Goal: Entertainment & Leisure: Browse casually

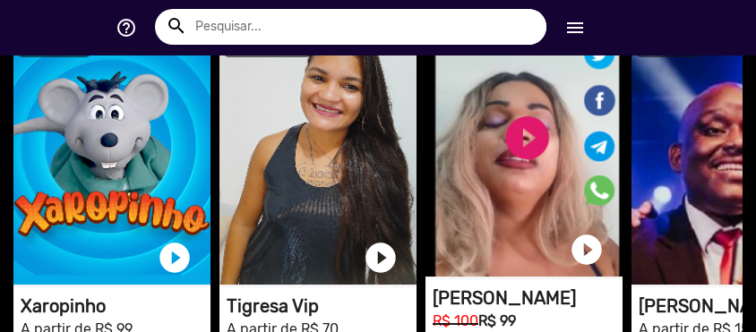
scroll to position [0, 1484]
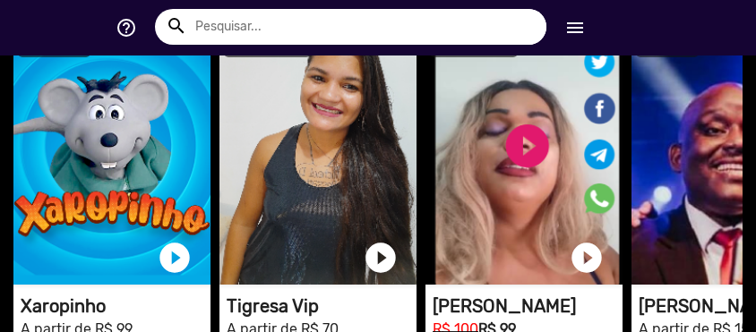
drag, startPoint x: 691, startPoint y: 171, endPoint x: 613, endPoint y: -92, distance: 274.6
click at [613, 0] on html "search help_outline search menu Cadastre-se Entrar help_outline [PERSON_NAME] s…" at bounding box center [378, 31] width 756 height 63
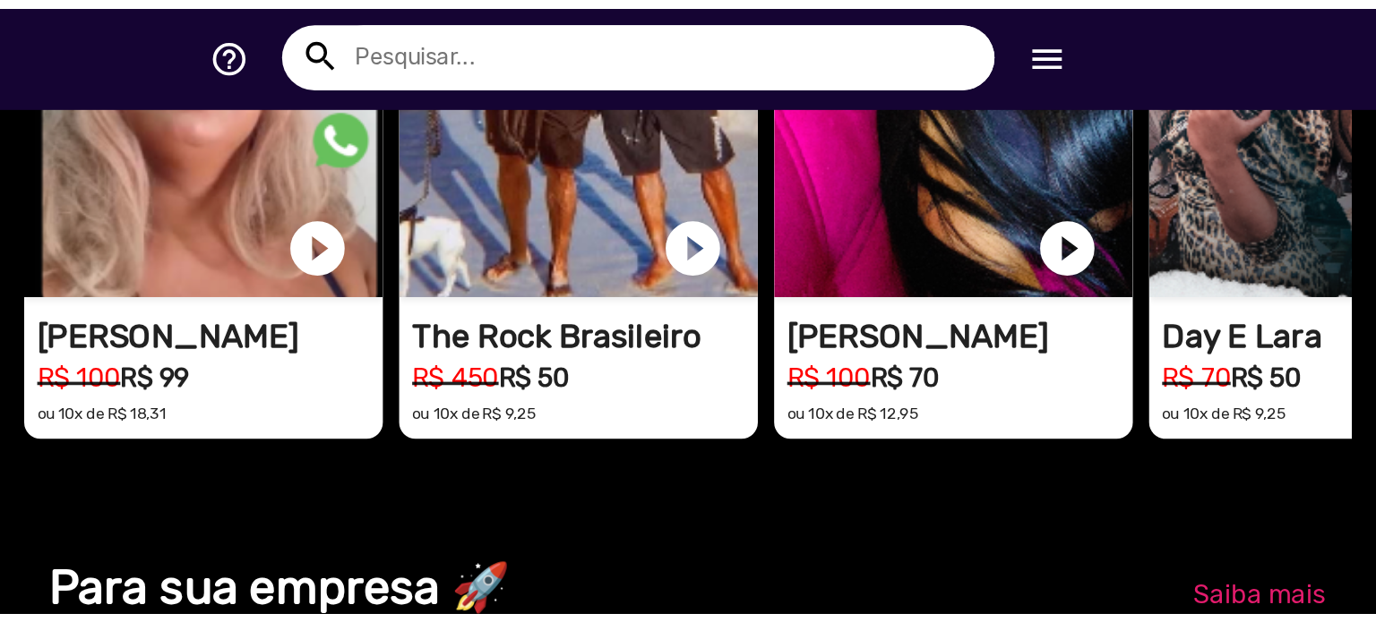
scroll to position [0, 4085]
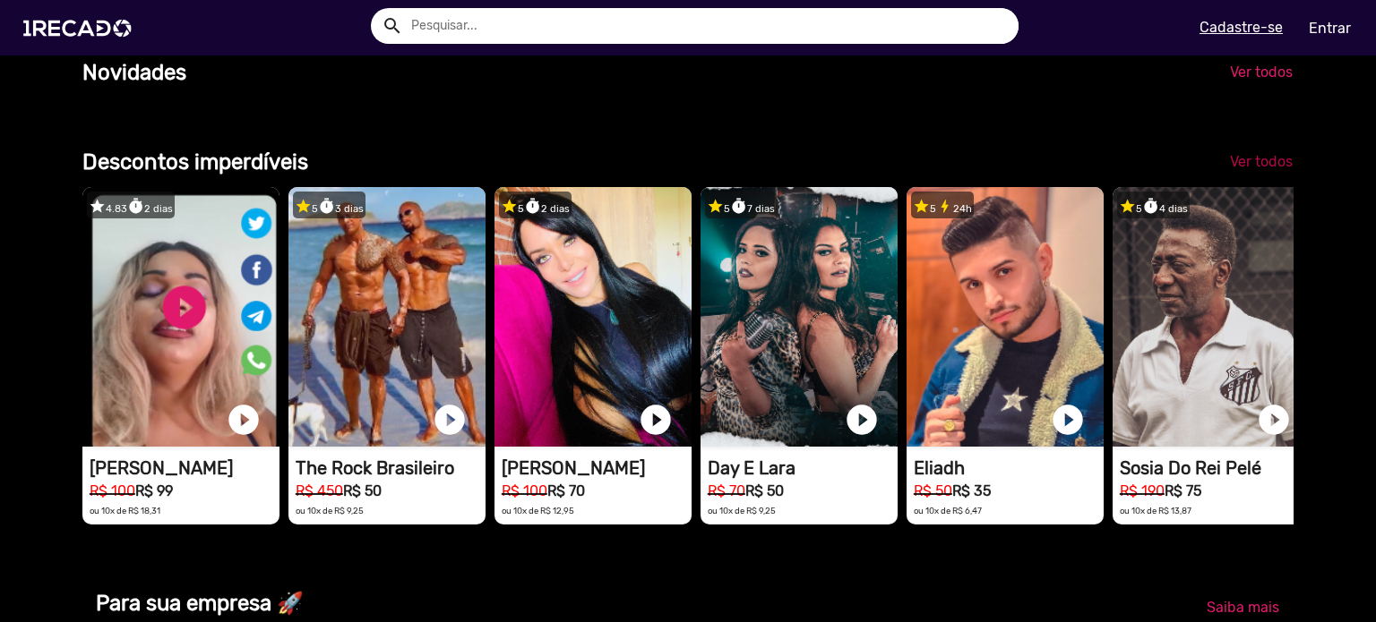
click at [755, 170] on span "Ver todos" at bounding box center [1261, 161] width 63 height 17
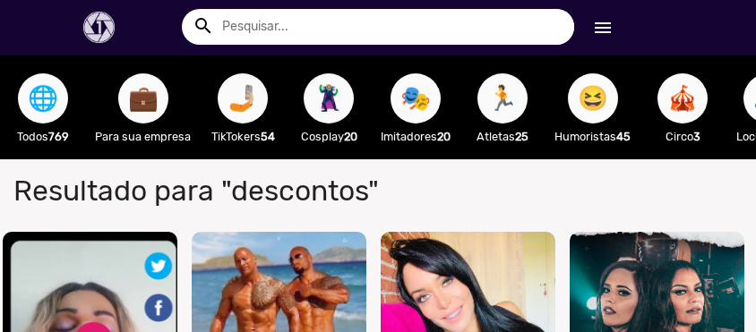
click at [599, 93] on span "😆" at bounding box center [593, 98] width 30 height 50
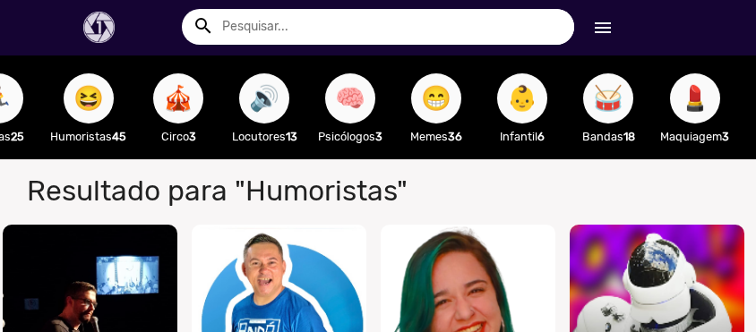
scroll to position [0, 536]
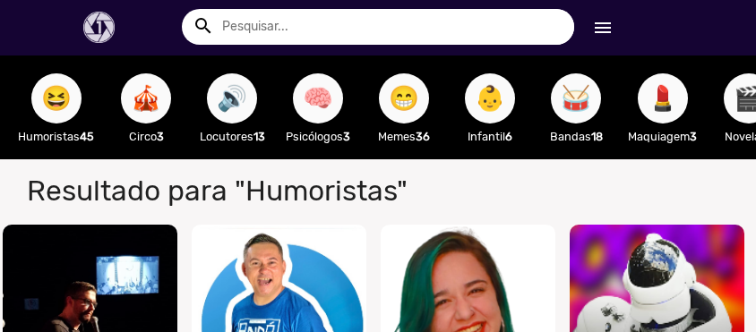
click at [225, 99] on span "🔊" at bounding box center [232, 98] width 30 height 50
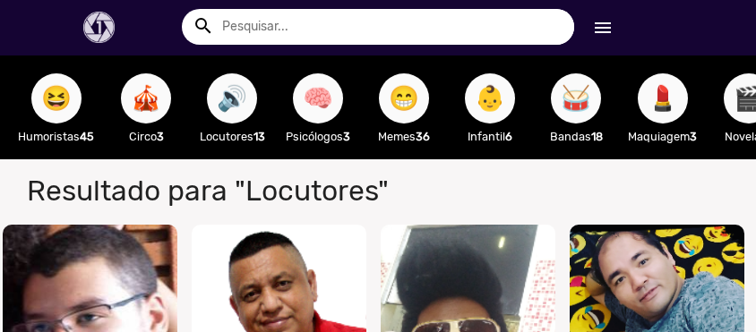
click at [419, 85] on span "😁" at bounding box center [404, 98] width 30 height 50
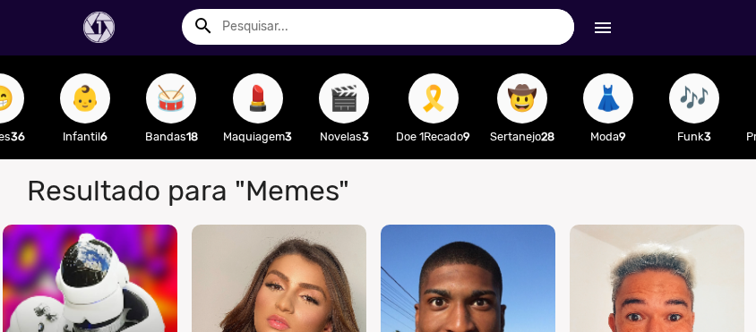
scroll to position [0, 965]
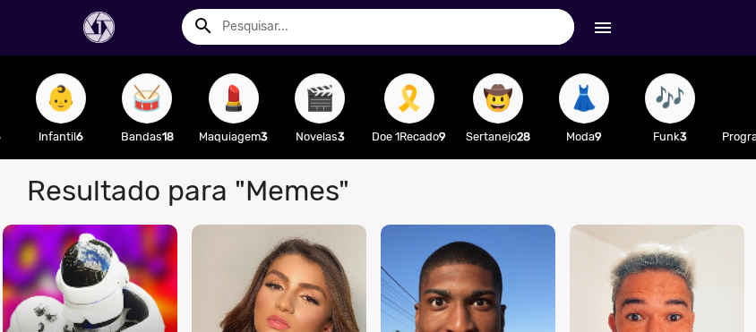
click at [331, 100] on span "🎬" at bounding box center [319, 98] width 30 height 50
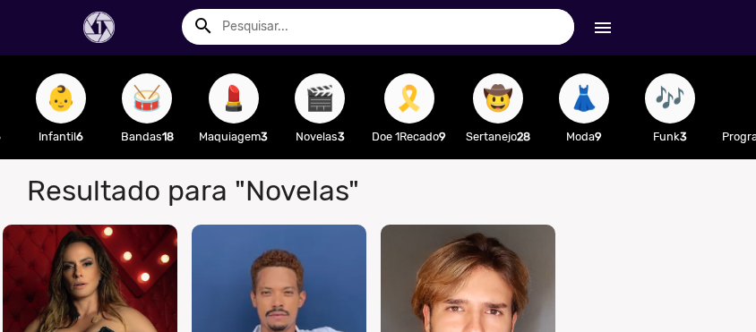
click at [424, 98] on span "🎗️" at bounding box center [409, 98] width 30 height 50
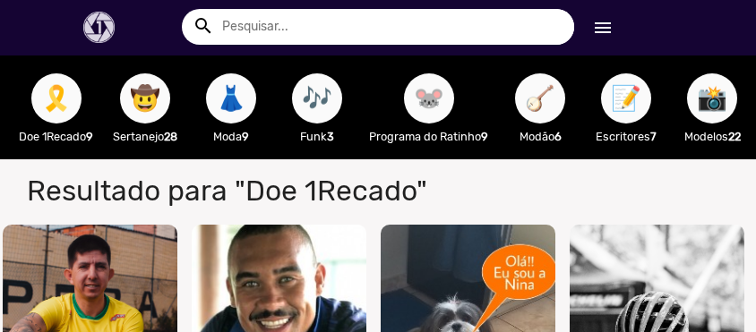
scroll to position [0, 1347]
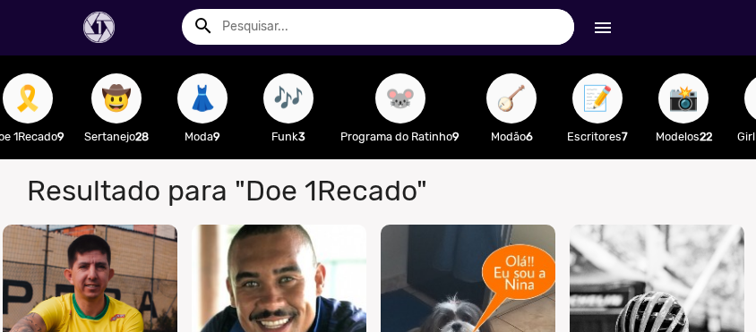
click at [304, 102] on span "🎶" at bounding box center [288, 98] width 30 height 50
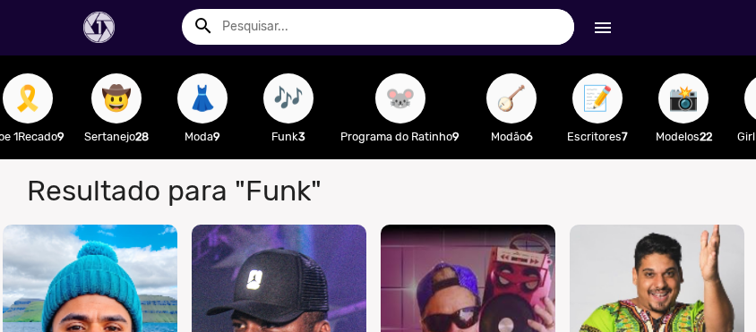
click at [416, 101] on span "🐭" at bounding box center [400, 98] width 30 height 50
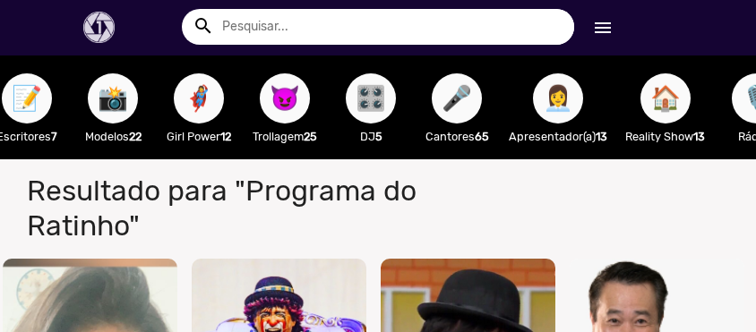
scroll to position [0, 1939]
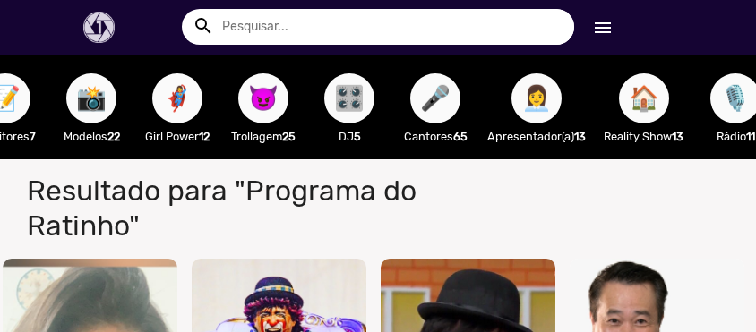
click at [245, 106] on div "😈 Trollagem 25" at bounding box center [263, 108] width 86 height 104
click at [276, 106] on span "😈" at bounding box center [263, 98] width 30 height 50
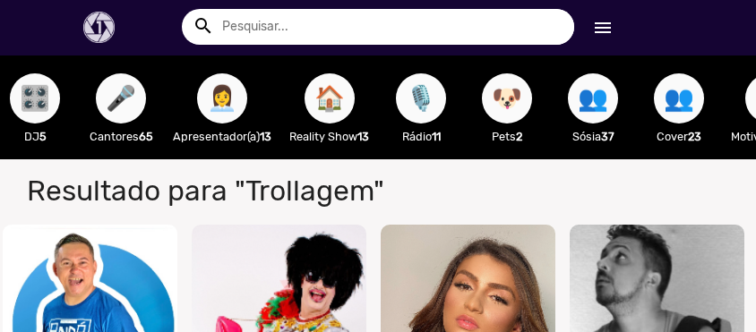
scroll to position [0, 2278]
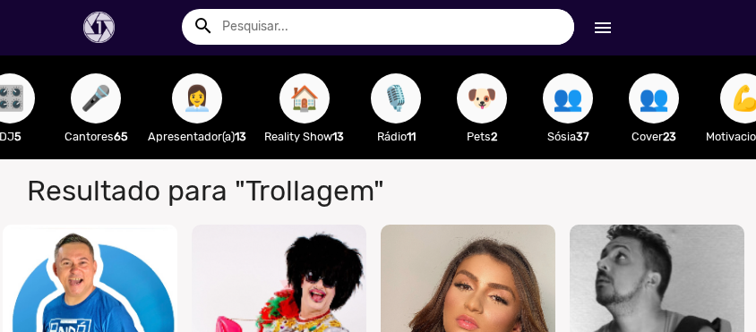
click at [583, 97] on span "👥" at bounding box center [568, 98] width 30 height 50
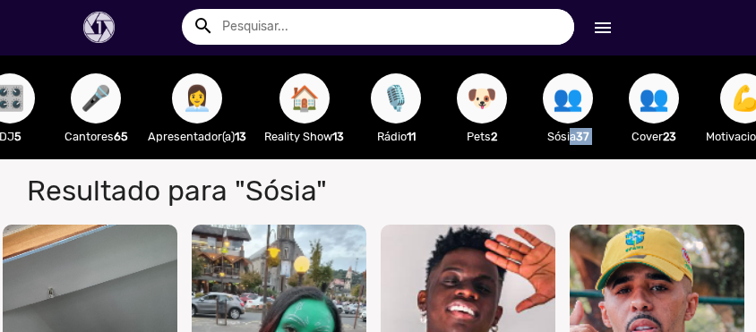
drag, startPoint x: 583, startPoint y: 157, endPoint x: 629, endPoint y: 170, distance: 47.6
click at [629, 159] on div "🌐 Todos 769 💼 Para sua empresa 🤳🏼 TikTokers 54 🦹🏼‍♀️ Cosplay 20 🎭 Imitadores 20…" at bounding box center [378, 108] width 756 height 104
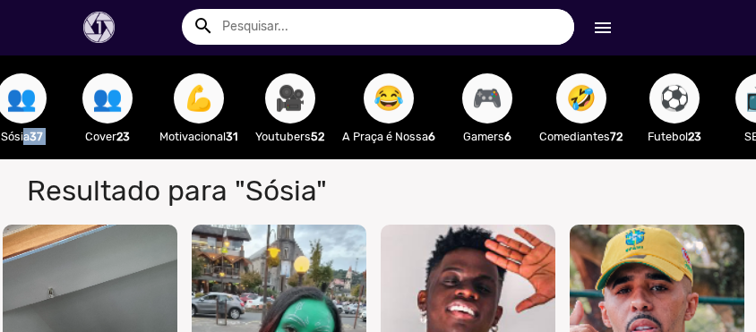
scroll to position [0, 2828]
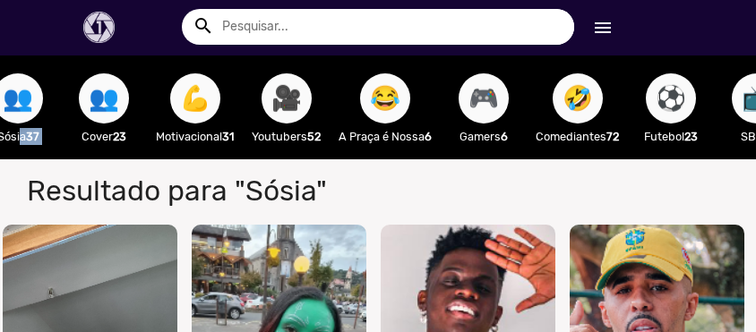
click at [400, 99] on span "😂" at bounding box center [385, 98] width 30 height 50
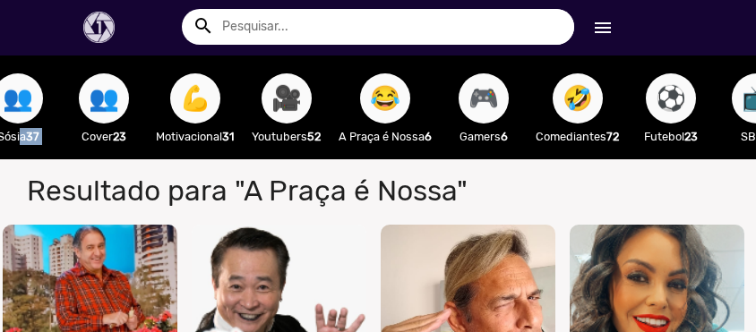
click at [686, 109] on span "⚽" at bounding box center [671, 98] width 30 height 50
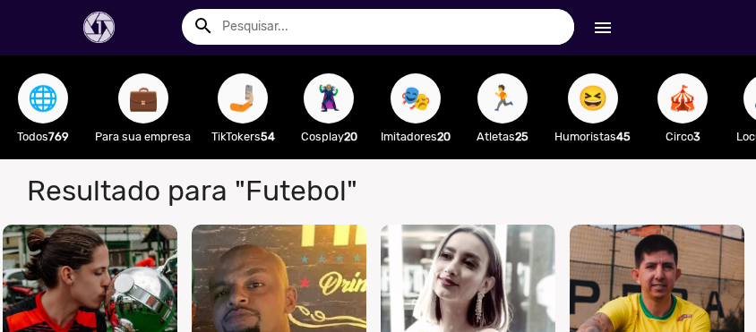
click at [323, 91] on span "🦹🏼‍♀️" at bounding box center [328, 98] width 30 height 50
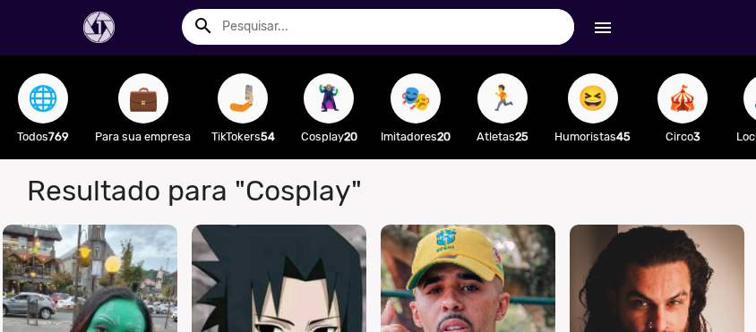
click at [58, 100] on span "🌐" at bounding box center [43, 98] width 30 height 50
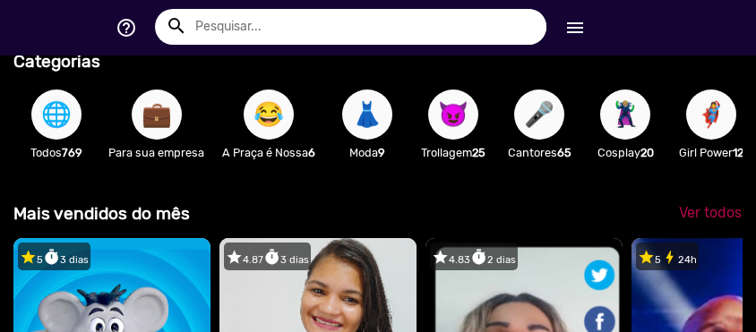
scroll to position [0, 1484]
click at [695, 221] on span "Ver todos" at bounding box center [710, 212] width 63 height 17
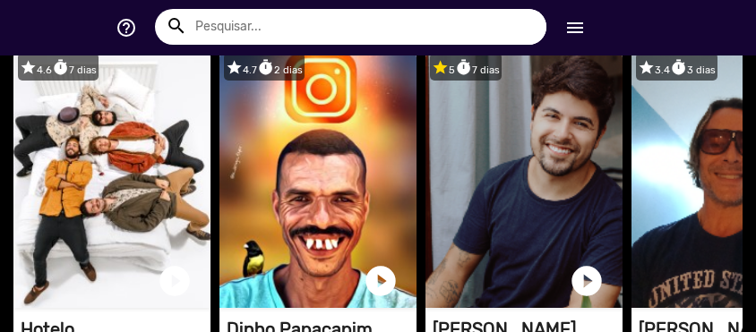
click at [687, 31] on span "Ver todos" at bounding box center [710, 22] width 63 height 17
